Goal: Information Seeking & Learning: Learn about a topic

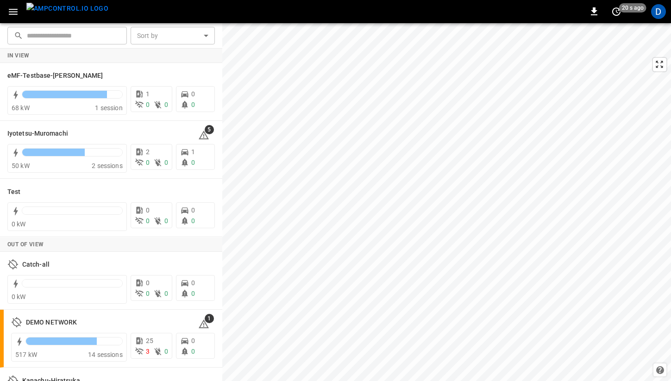
click at [359, 99] on div "0 20 s ago D ​ ​ Sort by ​ Sort by In View eMF-Testbase-Musashimurayama 68 kW 1…" at bounding box center [335, 190] width 671 height 381
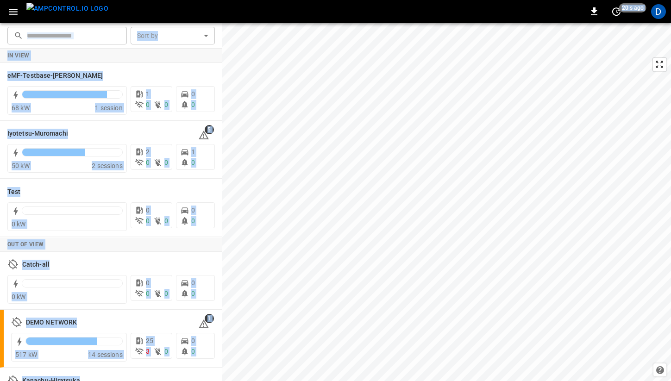
click at [84, 139] on div "Iyotetsu-Muromachi 5" at bounding box center [110, 134] width 207 height 18
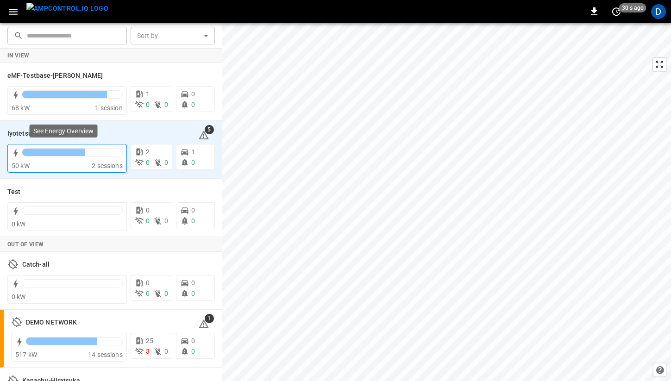
click at [101, 159] on div at bounding box center [72, 154] width 101 height 13
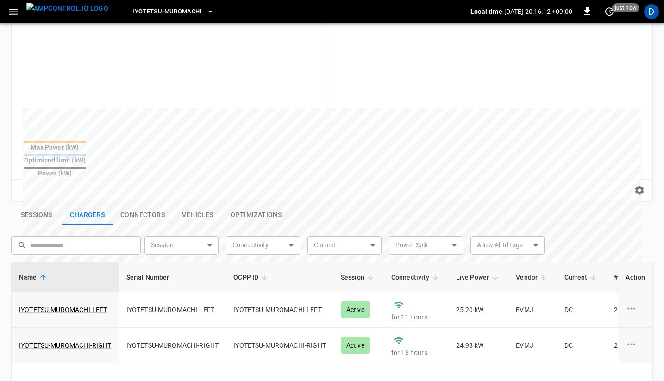
scroll to position [249, 0]
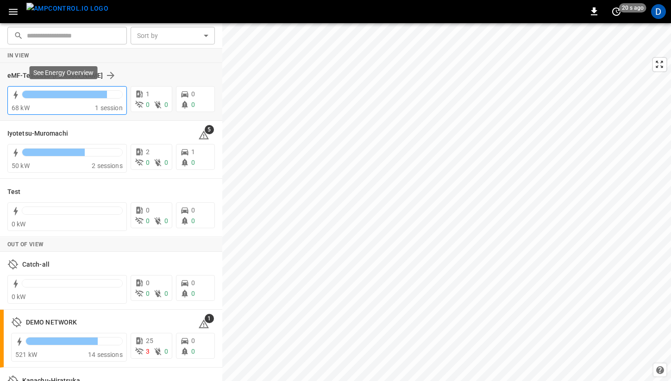
click at [76, 95] on div at bounding box center [64, 94] width 85 height 7
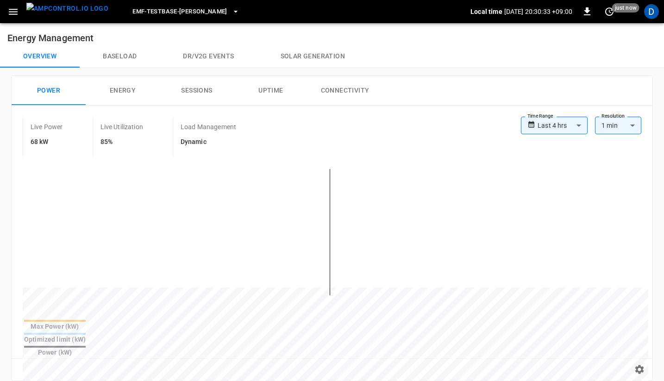
click at [169, 15] on span "eMF-Testbase-[PERSON_NAME]" at bounding box center [179, 11] width 95 height 11
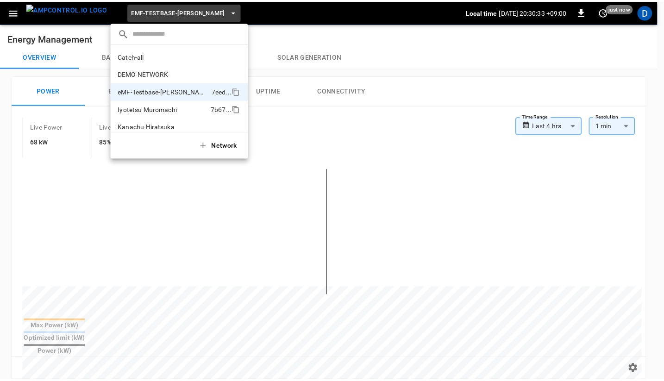
scroll to position [25, 0]
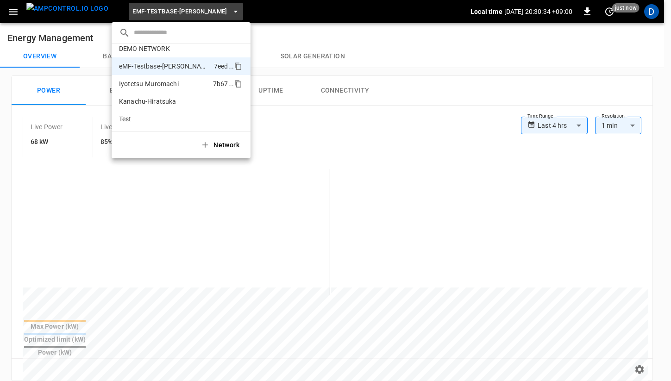
click at [168, 81] on p "Iyotetsu-Muromachi" at bounding box center [164, 83] width 90 height 9
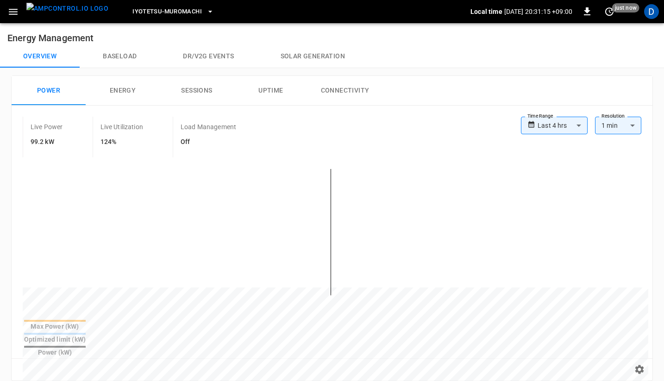
click at [113, 59] on button "Baseload" at bounding box center [120, 56] width 80 height 22
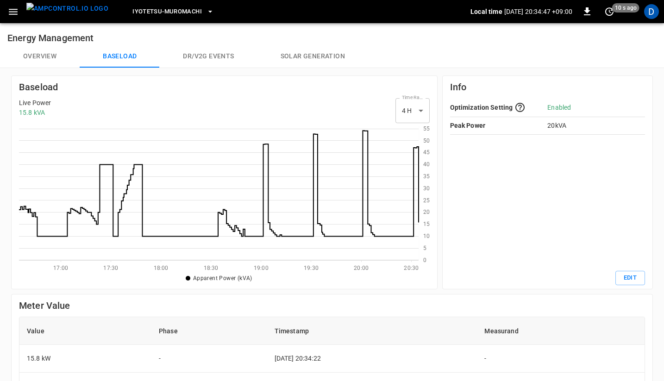
click at [34, 58] on button "Overview" at bounding box center [40, 56] width 80 height 22
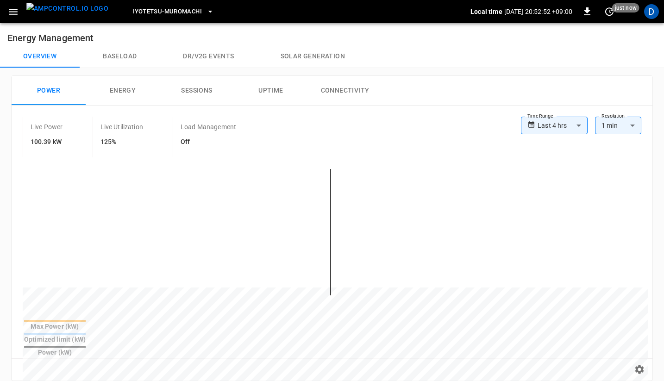
click at [126, 54] on button "Baseload" at bounding box center [120, 56] width 80 height 22
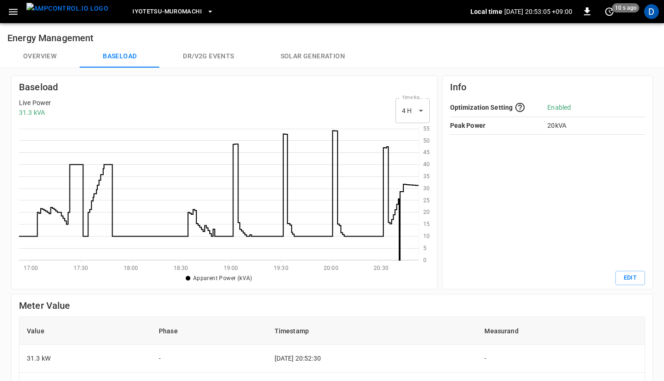
click at [417, 190] on icon at bounding box center [218, 193] width 399 height 134
click at [404, 190] on icon at bounding box center [218, 193] width 399 height 134
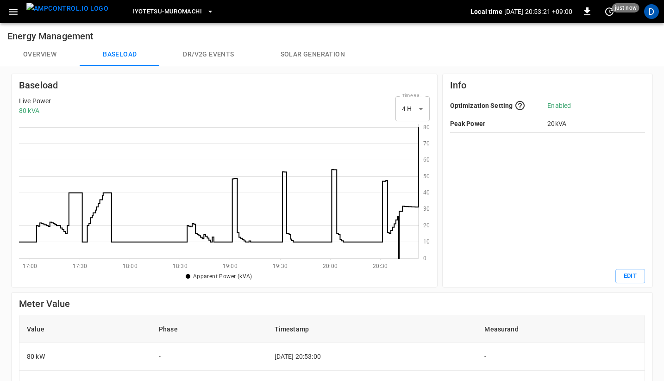
scroll to position [246, 0]
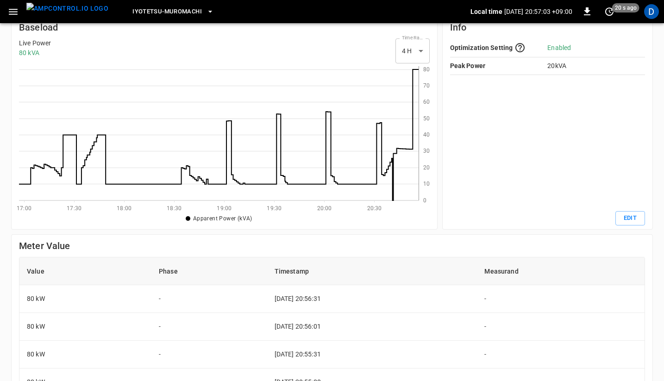
scroll to position [0, 0]
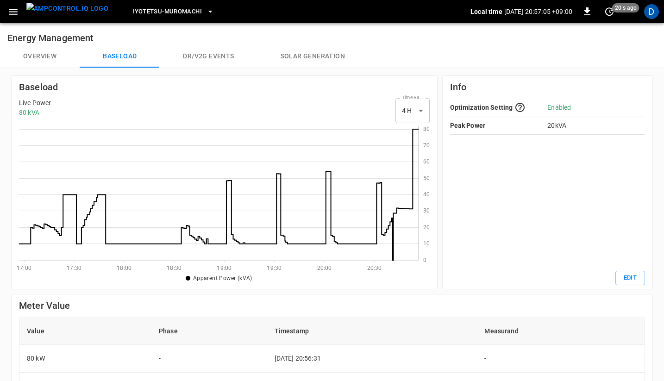
click at [36, 45] on button "Overview" at bounding box center [40, 56] width 80 height 22
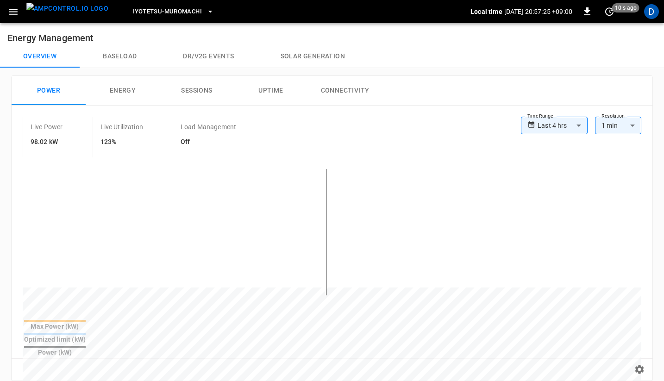
click at [137, 54] on button "Baseload" at bounding box center [120, 56] width 80 height 22
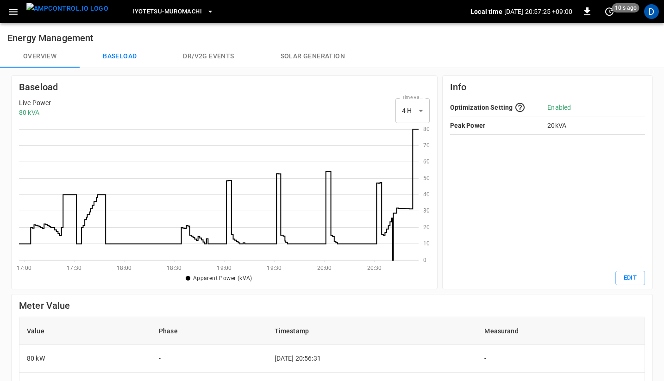
scroll to position [127, 393]
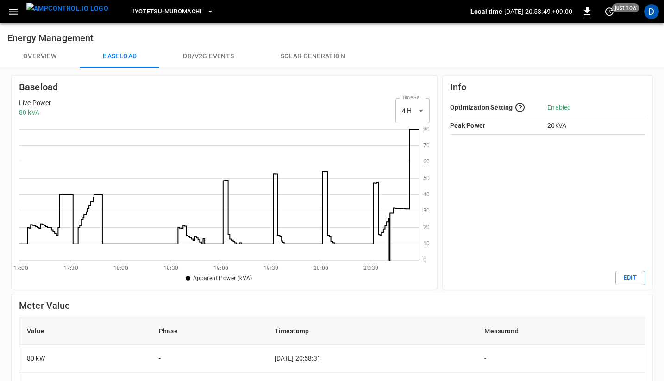
drag, startPoint x: 137, startPoint y: 54, endPoint x: 595, endPoint y: 52, distance: 458.2
click at [606, 52] on div "Overview Baseload Dr/V2G events Solar generation" at bounding box center [332, 56] width 664 height 22
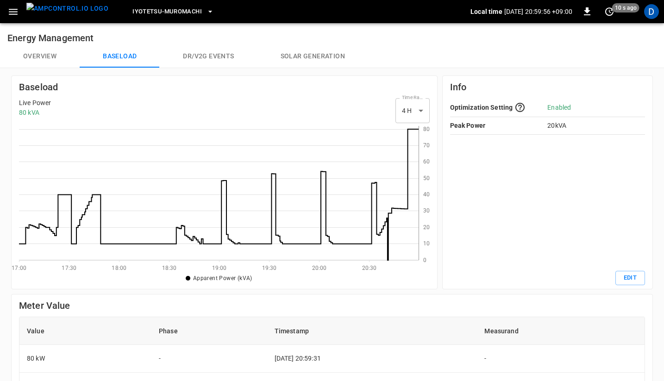
drag, startPoint x: 33, startPoint y: 68, endPoint x: 35, endPoint y: 63, distance: 5.0
click at [33, 68] on div "Baseload Live Power 80 kVA Time Range 4 H ** select-time-range 0 10 20 30 40 50…" at bounding box center [329, 341] width 668 height 557
click at [36, 62] on button "Overview" at bounding box center [40, 56] width 80 height 22
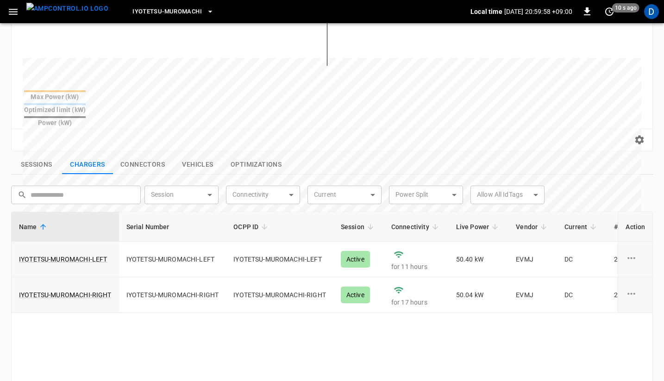
scroll to position [228, 0]
click at [24, 156] on button "Sessions" at bounding box center [36, 165] width 51 height 19
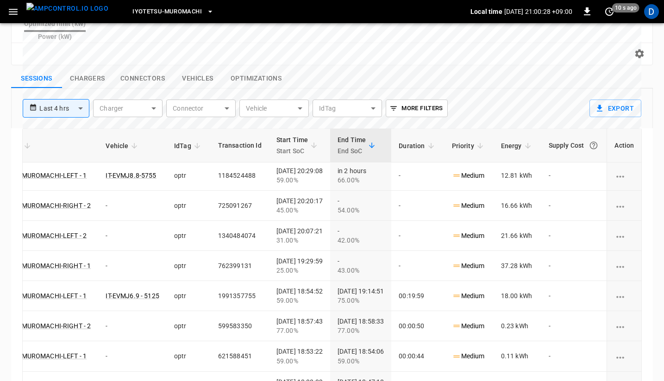
scroll to position [2, 247]
click at [530, 88] on div "**********" at bounding box center [300, 104] width 570 height 32
click at [619, 19] on div "Iyotetsu-Muromachi Local time 2025-09-03 21:00:42 +09:00 0 20 s ago D" at bounding box center [332, 11] width 664 height 23
click at [617, 17] on div "Local time 2025-09-03 21:00:42 +09:00 0 20 s ago" at bounding box center [554, 11] width 168 height 15
click at [608, 13] on icon "set refresh interval" at bounding box center [609, 11] width 11 height 11
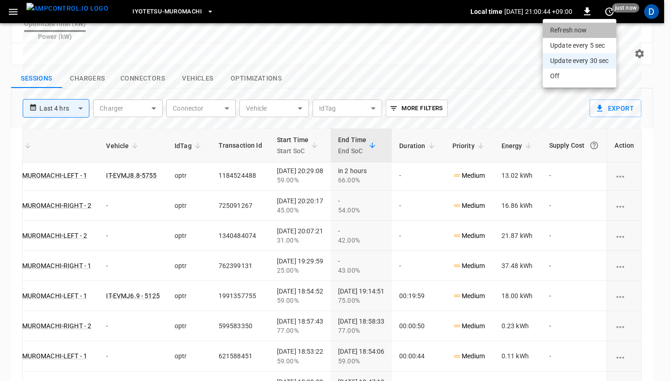
click at [597, 35] on li "Refresh now" at bounding box center [579, 30] width 74 height 15
click at [586, 188] on div at bounding box center [335, 190] width 671 height 381
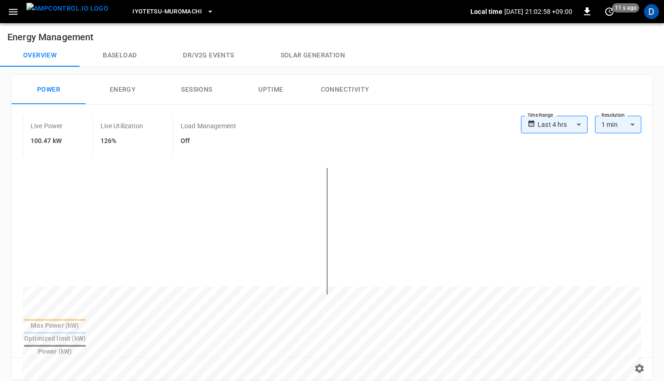
scroll to position [0, 0]
click at [110, 49] on button "Baseload" at bounding box center [120, 56] width 80 height 22
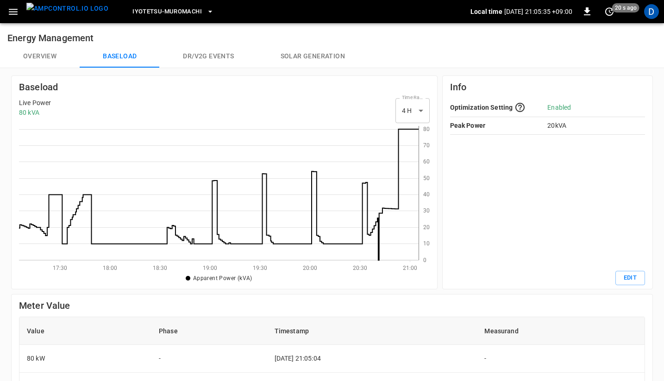
click at [37, 53] on button "Overview" at bounding box center [40, 56] width 80 height 22
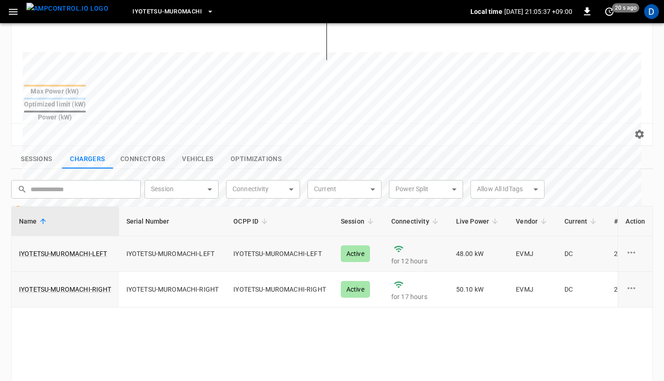
scroll to position [265, 0]
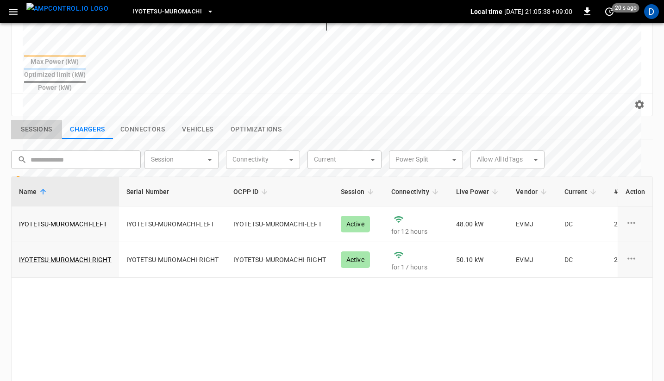
click at [43, 120] on button "Sessions" at bounding box center [36, 129] width 51 height 19
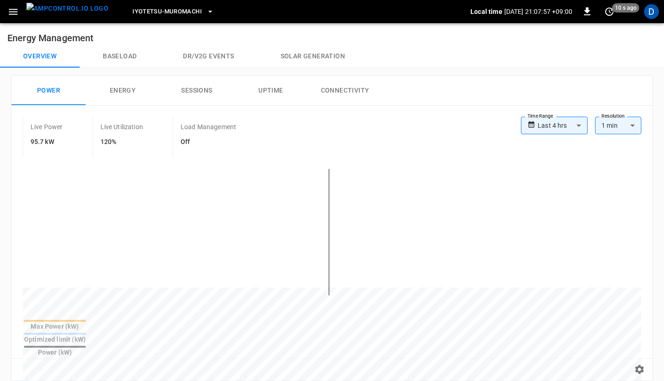
scroll to position [0, 0]
click at [145, 57] on button "Baseload" at bounding box center [120, 56] width 80 height 22
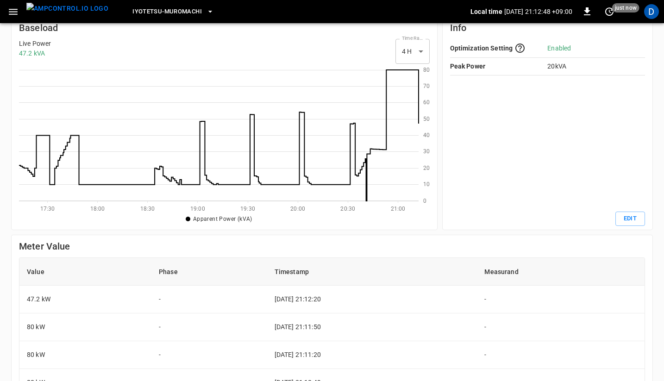
scroll to position [191, 0]
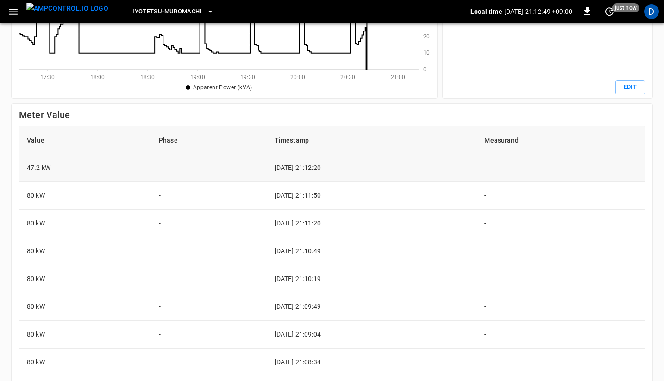
drag, startPoint x: 256, startPoint y: 162, endPoint x: 344, endPoint y: 170, distance: 88.4
click at [344, 170] on td "[DATE] 21:12:20" at bounding box center [372, 168] width 210 height 28
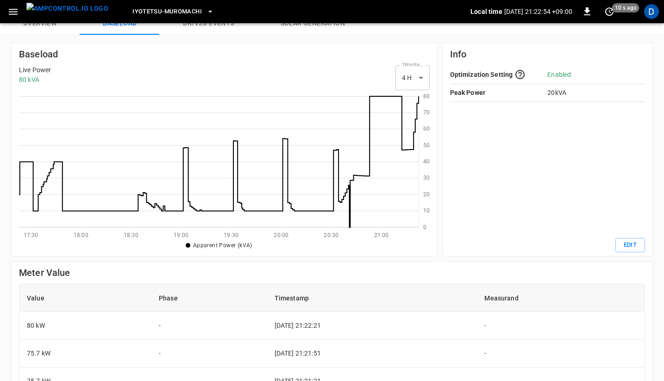
scroll to position [0, 0]
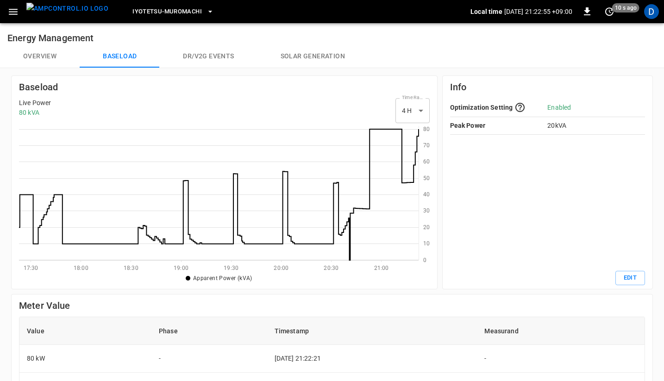
click at [37, 55] on button "Overview" at bounding box center [40, 56] width 80 height 22
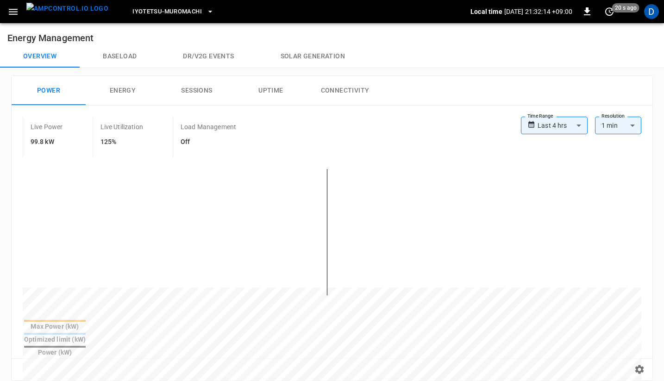
click at [129, 56] on button "Baseload" at bounding box center [120, 56] width 80 height 22
click at [112, 55] on button "Baseload" at bounding box center [120, 56] width 80 height 22
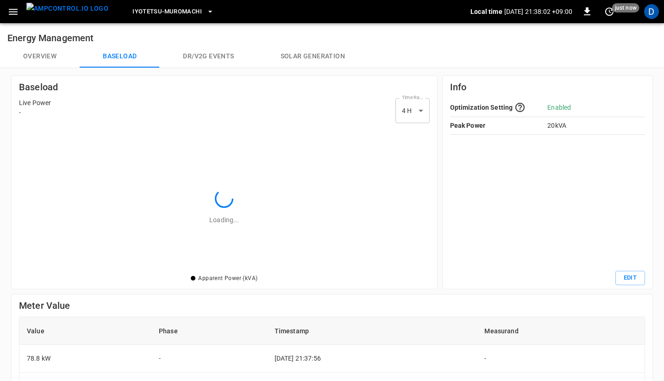
scroll to position [127, 393]
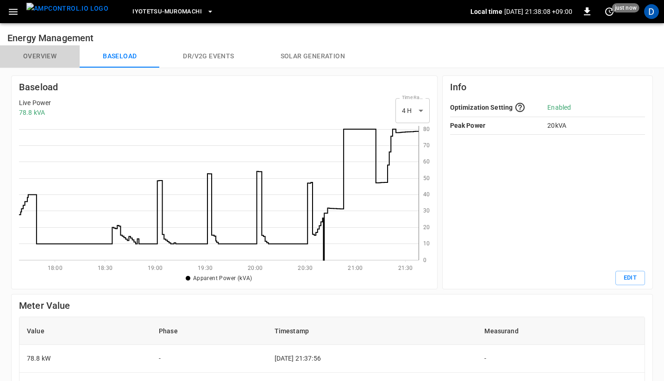
click at [55, 53] on button "Overview" at bounding box center [40, 56] width 80 height 22
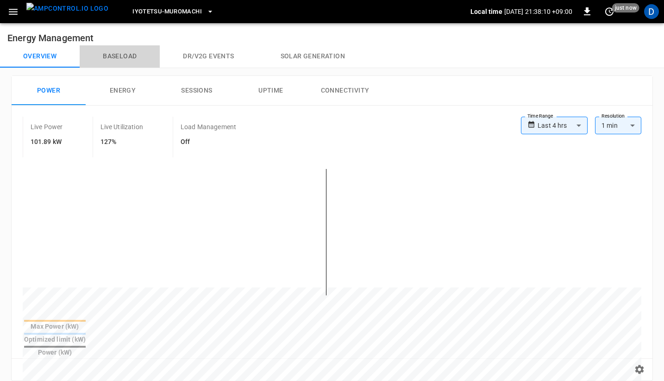
click at [118, 56] on button "Baseload" at bounding box center [120, 56] width 80 height 22
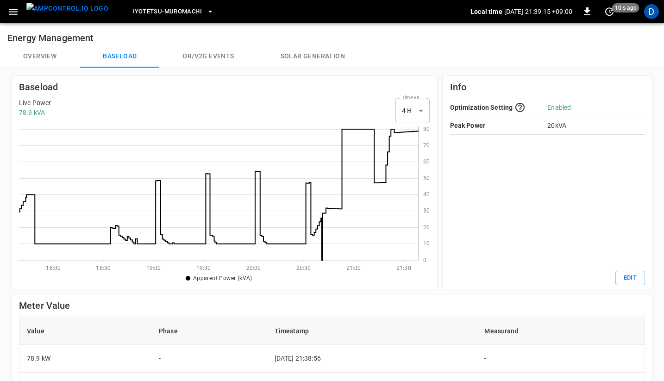
click at [44, 57] on button "Overview" at bounding box center [40, 56] width 80 height 22
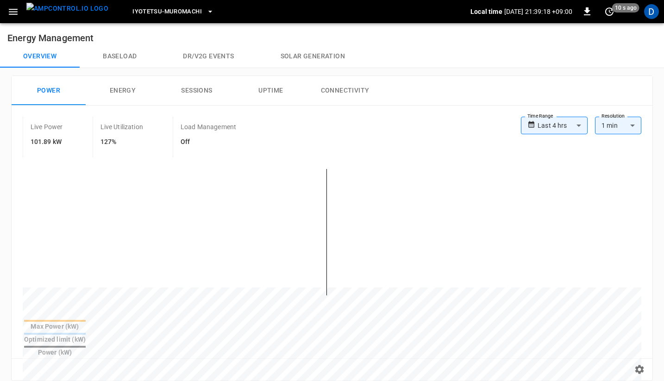
click at [122, 81] on button "Energy" at bounding box center [123, 91] width 74 height 30
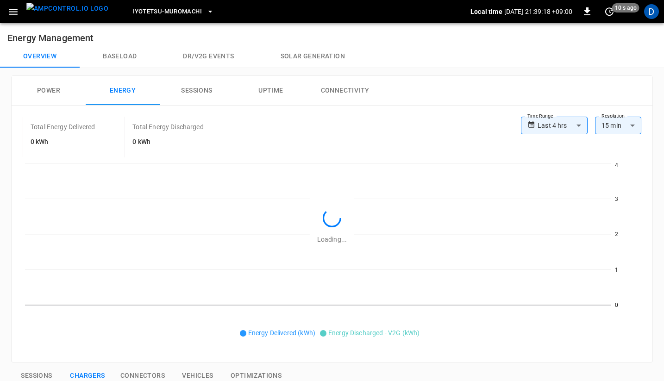
click at [125, 50] on button "Baseload" at bounding box center [120, 56] width 80 height 22
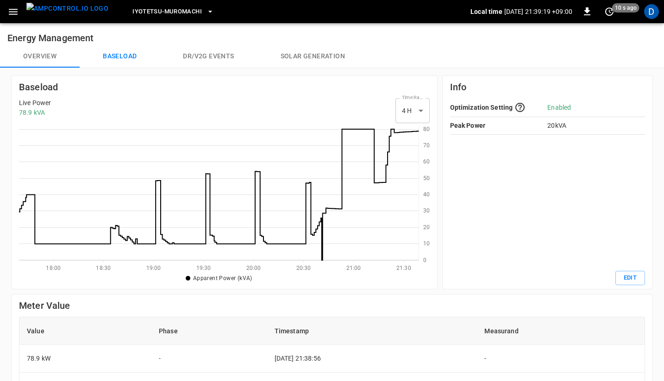
scroll to position [127, 393]
click at [214, 105] on div "Live Power 78.9 kVA Time Range 4 H ** select-time-range" at bounding box center [224, 110] width 411 height 25
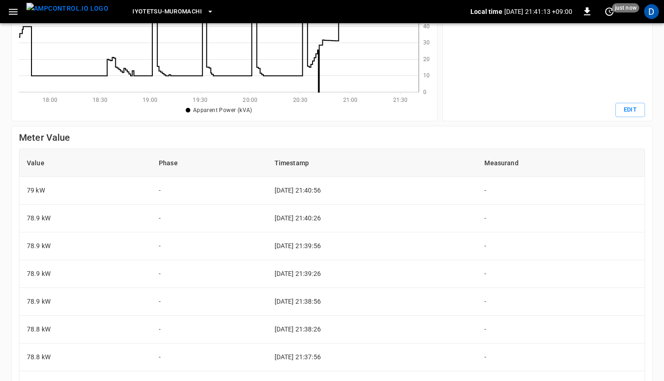
scroll to position [0, 0]
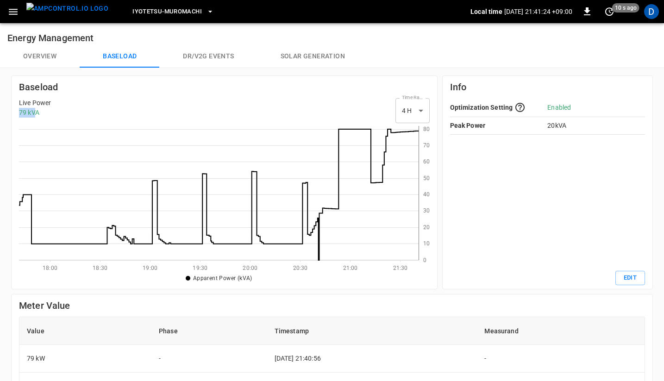
drag, startPoint x: 37, startPoint y: 110, endPoint x: 19, endPoint y: 111, distance: 18.1
click at [19, 111] on p "79 kVA" at bounding box center [35, 113] width 32 height 10
drag, startPoint x: 19, startPoint y: 111, endPoint x: 25, endPoint y: 111, distance: 5.6
click at [19, 111] on p "79 kVA" at bounding box center [35, 113] width 32 height 10
drag, startPoint x: 22, startPoint y: 112, endPoint x: 55, endPoint y: 110, distance: 32.9
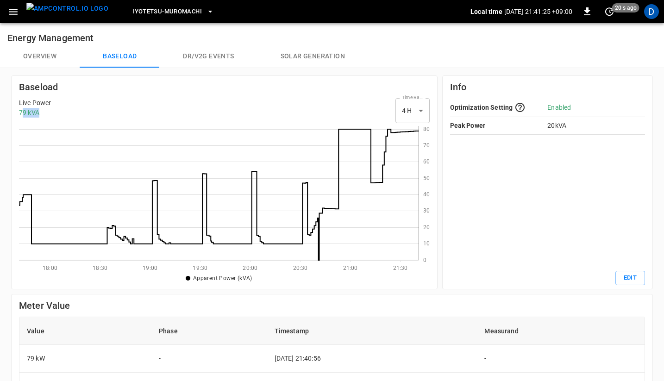
click at [55, 110] on div "Live Power 79 kVA Time Range 4 H ** select-time-range" at bounding box center [224, 110] width 411 height 25
drag, startPoint x: 31, startPoint y: 112, endPoint x: 18, endPoint y: 116, distance: 13.5
click at [18, 116] on div "Baseload Live Power 79 kVA Time Range 4 H ** select-time-range 0 10 20 30 40 50…" at bounding box center [224, 182] width 426 height 214
click at [19, 115] on div "Baseload Live Power 79 kVA Time Range 4 H ** select-time-range 0 10 20 30 40 50…" at bounding box center [224, 182] width 426 height 214
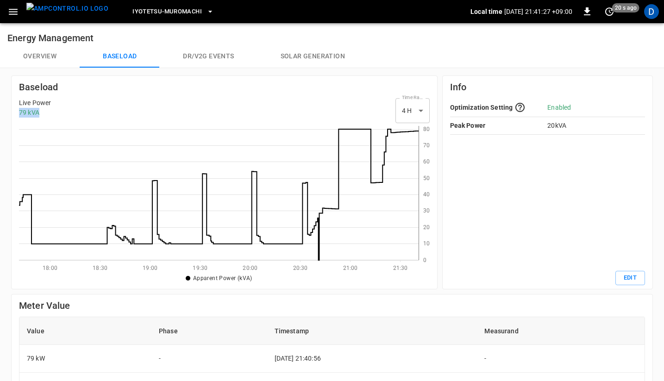
drag, startPoint x: 19, startPoint y: 113, endPoint x: 49, endPoint y: 109, distance: 30.4
click at [49, 109] on p "79 kVA" at bounding box center [35, 113] width 32 height 10
click at [48, 109] on p "79 kVA" at bounding box center [35, 113] width 32 height 10
drag, startPoint x: 44, startPoint y: 110, endPoint x: 18, endPoint y: 112, distance: 26.4
click at [18, 112] on div "Baseload Live Power 79 kVA Time Range 4 H ** select-time-range 0 10 20 30 40 50…" at bounding box center [224, 182] width 426 height 214
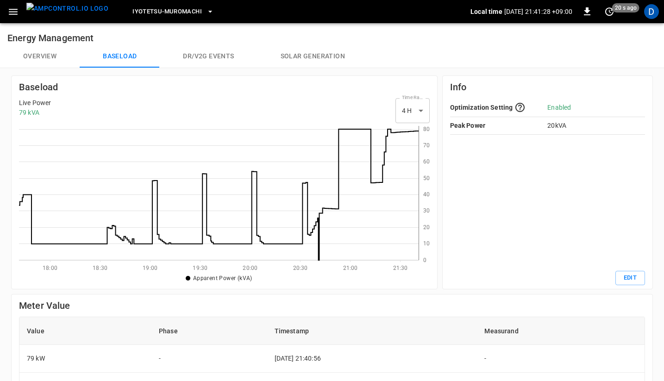
click at [19, 112] on div "Baseload Live Power 79 kVA Time Range 4 H ** select-time-range 0 10 20 30 40 50…" at bounding box center [224, 182] width 426 height 214
drag, startPoint x: 38, startPoint y: 110, endPoint x: 18, endPoint y: 109, distance: 20.8
click at [18, 109] on div "Baseload Live Power 79 kVA Time Range 4 H ** select-time-range 0 10 20 30 40 50…" at bounding box center [224, 182] width 426 height 214
click at [30, 112] on p "79 kVA" at bounding box center [35, 113] width 32 height 10
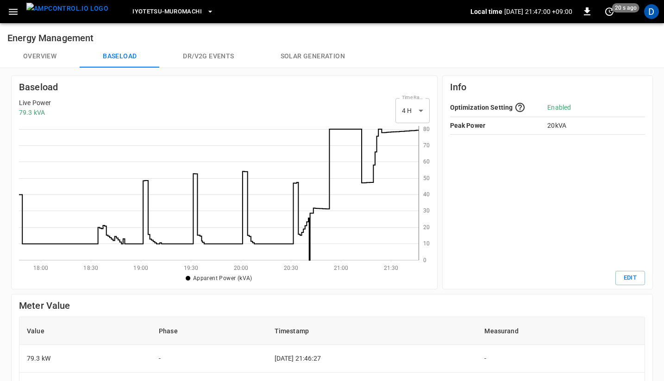
click at [43, 62] on button "Overview" at bounding box center [40, 56] width 80 height 22
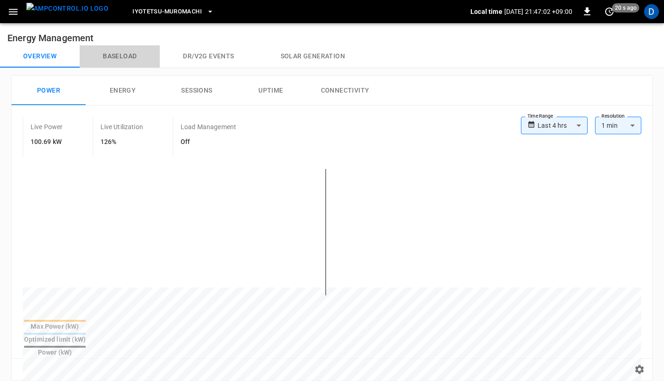
click at [119, 57] on button "Baseload" at bounding box center [120, 56] width 80 height 22
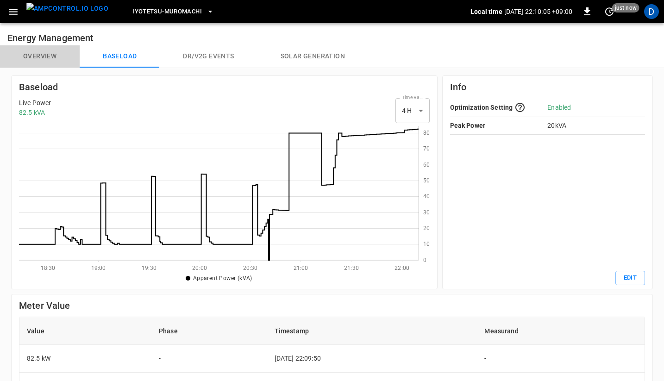
click at [41, 60] on button "Overview" at bounding box center [40, 56] width 80 height 22
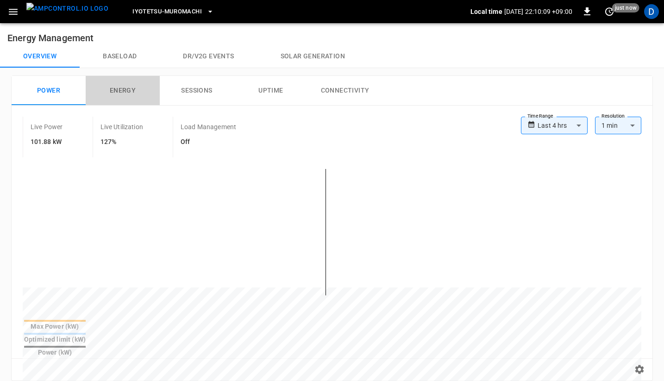
click at [117, 94] on button "Energy" at bounding box center [123, 91] width 74 height 30
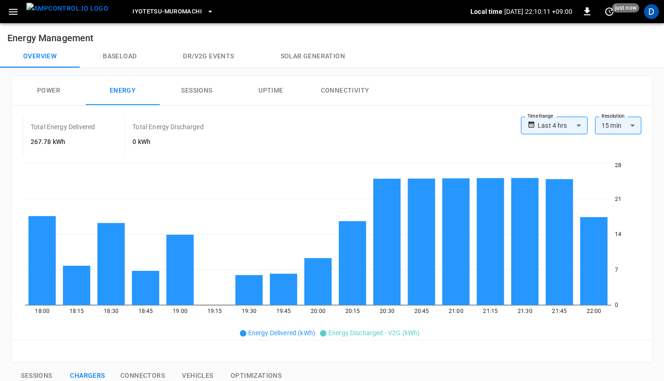
click at [120, 49] on button "Baseload" at bounding box center [120, 56] width 80 height 22
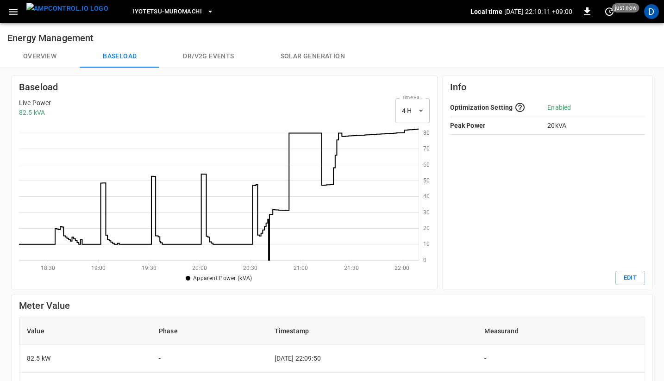
scroll to position [127, 393]
click at [58, 60] on button "Overview" at bounding box center [40, 56] width 80 height 22
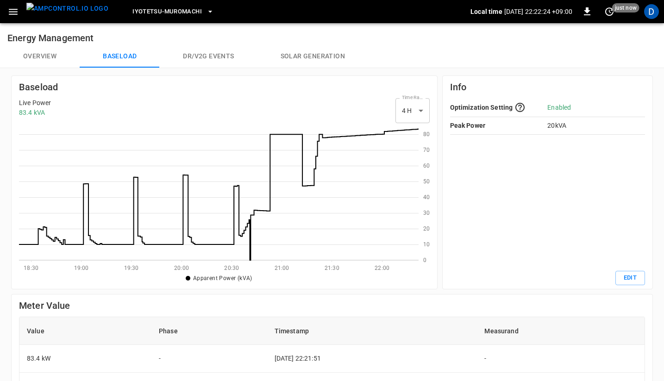
click at [43, 50] on button "Overview" at bounding box center [40, 56] width 80 height 22
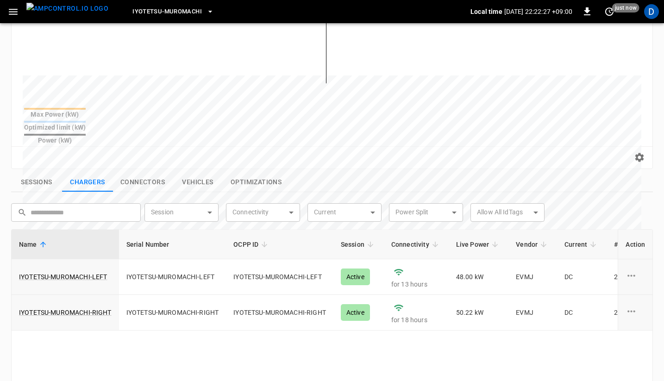
scroll to position [247, 0]
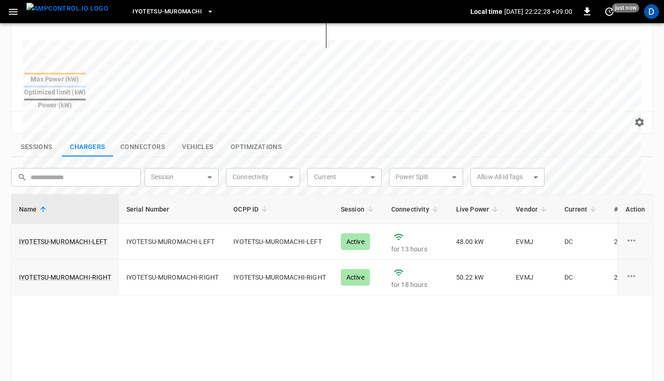
click at [44, 137] on button "Sessions" at bounding box center [36, 146] width 51 height 19
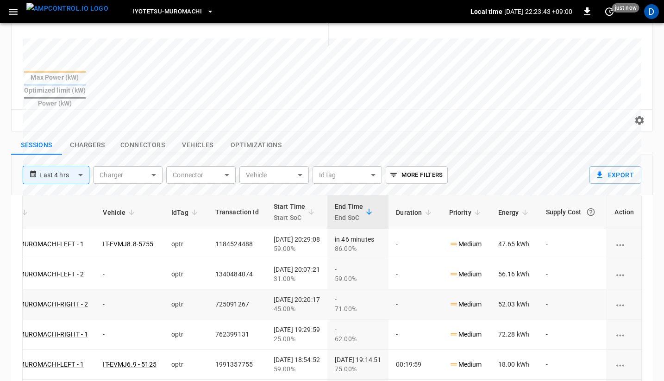
scroll to position [0, 276]
